Goal: Task Accomplishment & Management: Use online tool/utility

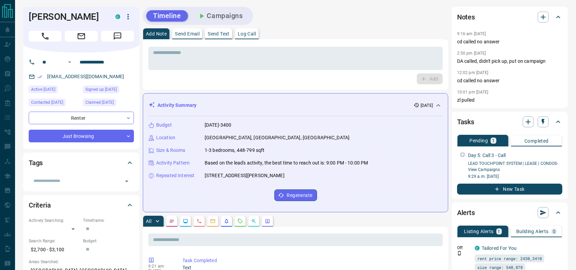
click at [295, 29] on div "Add Note Send Email Send Text Log Call" at bounding box center [295, 33] width 305 height 11
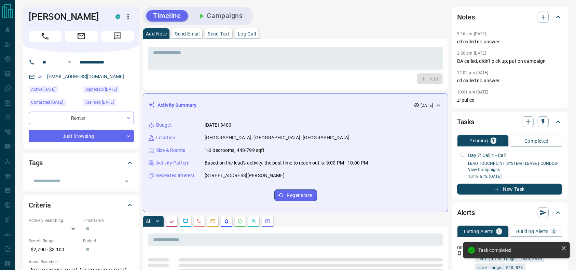
click at [48, 37] on icon "Call" at bounding box center [45, 36] width 9 height 9
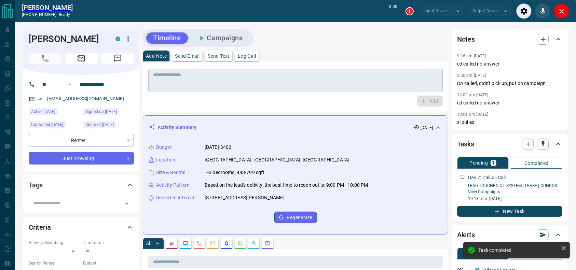
click at [258, 88] on textarea at bounding box center [295, 80] width 285 height 17
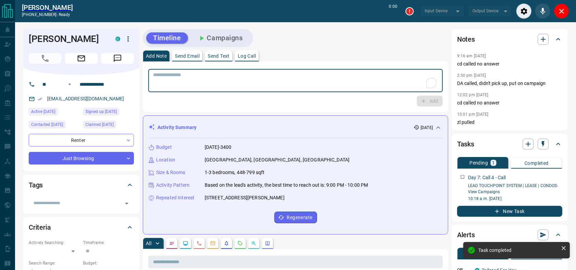
type input "*******"
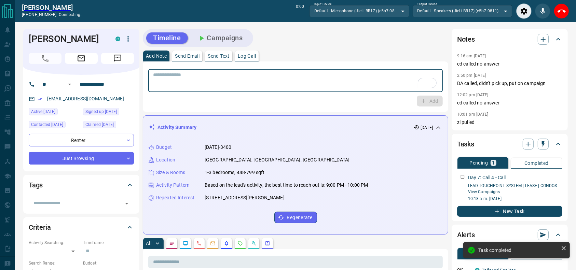
click at [319, 67] on div "* ​" at bounding box center [295, 79] width 294 height 25
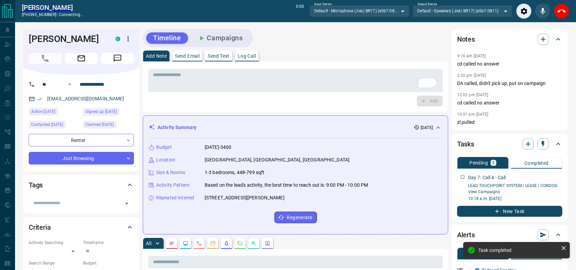
click at [319, 61] on div "* ​ Add" at bounding box center [295, 86] width 305 height 51
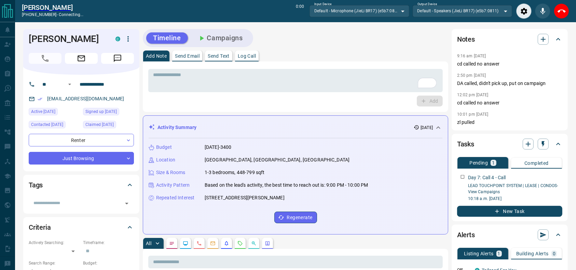
click at [316, 46] on div "Timeline Campaigns" at bounding box center [295, 38] width 305 height 18
click at [557, 16] on button "End Call" at bounding box center [561, 10] width 15 height 15
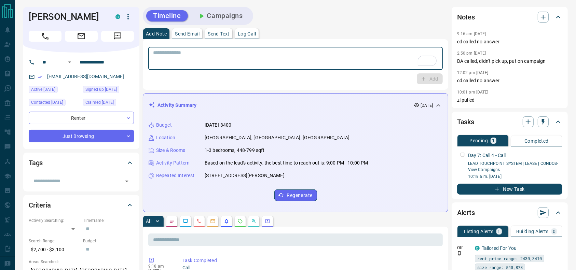
click at [348, 52] on textarea "To enrich screen reader interactions, please activate Accessibility in Grammarl…" at bounding box center [295, 58] width 285 height 17
type textarea "**********"
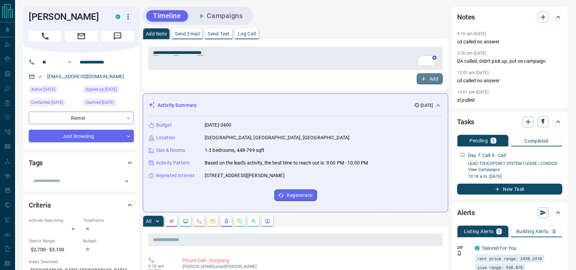
click at [421, 78] on icon "button" at bounding box center [424, 79] width 6 height 6
click at [425, 33] on div "Add Note Send Email Send Text Log Call" at bounding box center [295, 33] width 305 height 11
